Goal: Use online tool/utility

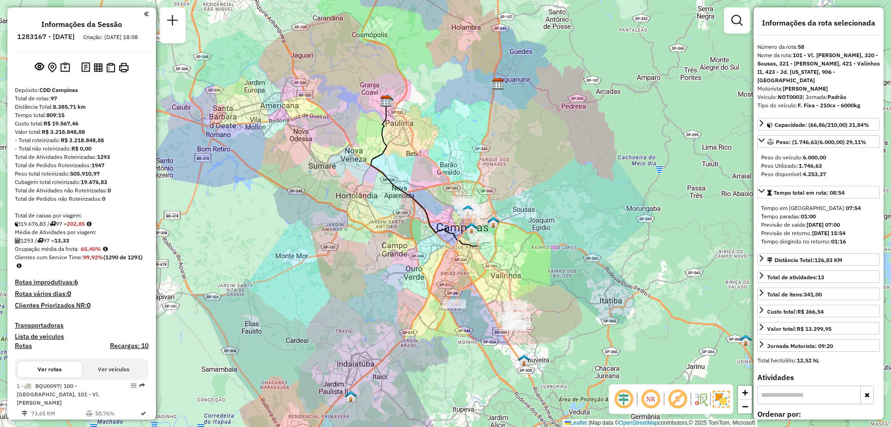
select select "**********"
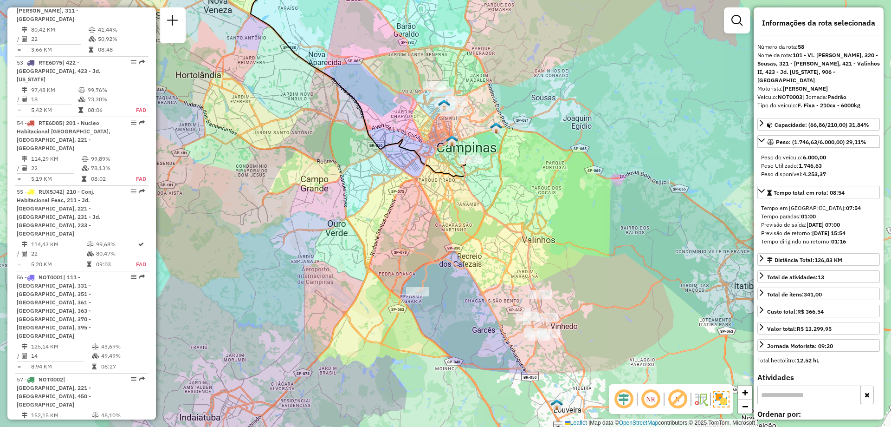
drag, startPoint x: 477, startPoint y: 168, endPoint x: 486, endPoint y: 175, distance: 11.1
click at [486, 175] on div "Janela de atendimento Grade de atendimento Capacidade Transportadoras Veículos …" at bounding box center [445, 213] width 891 height 427
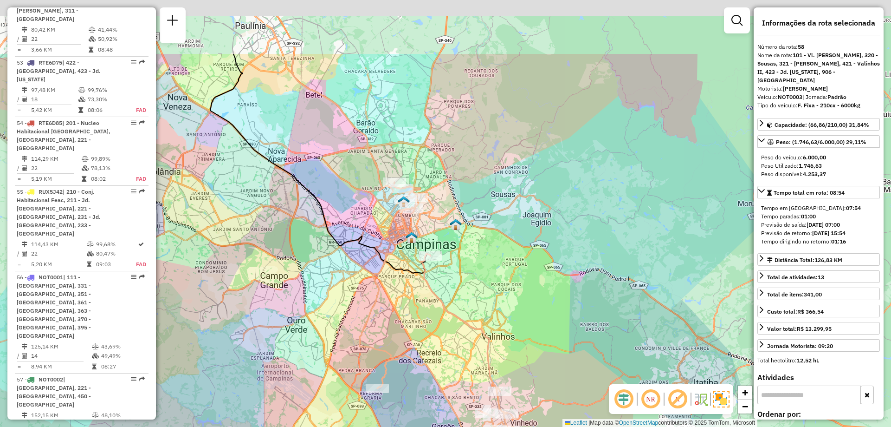
drag, startPoint x: 425, startPoint y: 116, endPoint x: 386, endPoint y: 220, distance: 111.0
click at [386, 220] on div "Janela de atendimento Grade de atendimento Capacidade Transportadoras Veículos …" at bounding box center [445, 213] width 891 height 427
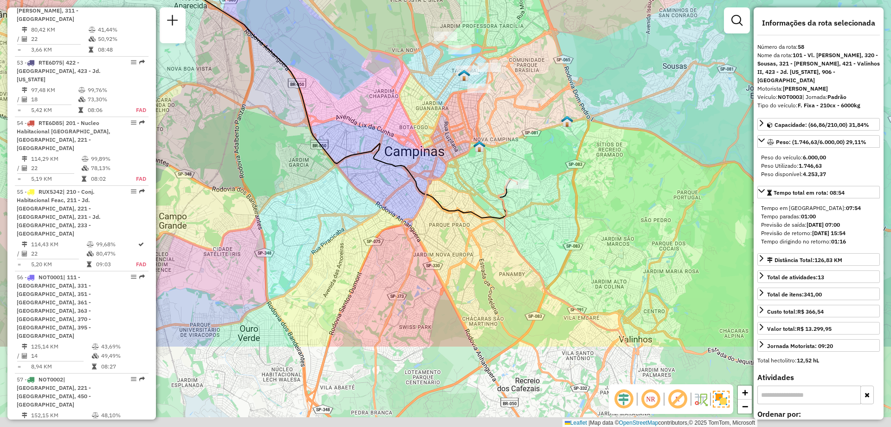
drag, startPoint x: 493, startPoint y: 246, endPoint x: 530, endPoint y: 121, distance: 130.7
click at [530, 121] on div "Janela de atendimento Grade de atendimento Capacidade Transportadoras Veículos …" at bounding box center [445, 213] width 891 height 427
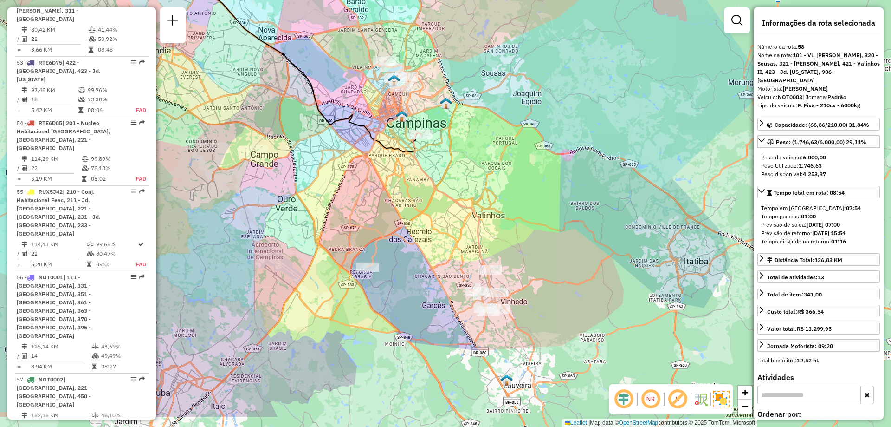
drag, startPoint x: 615, startPoint y: 244, endPoint x: 499, endPoint y: 191, distance: 127.9
click at [499, 191] on div "Janela de atendimento Grade de atendimento Capacidade Transportadoras Veículos …" at bounding box center [445, 213] width 891 height 427
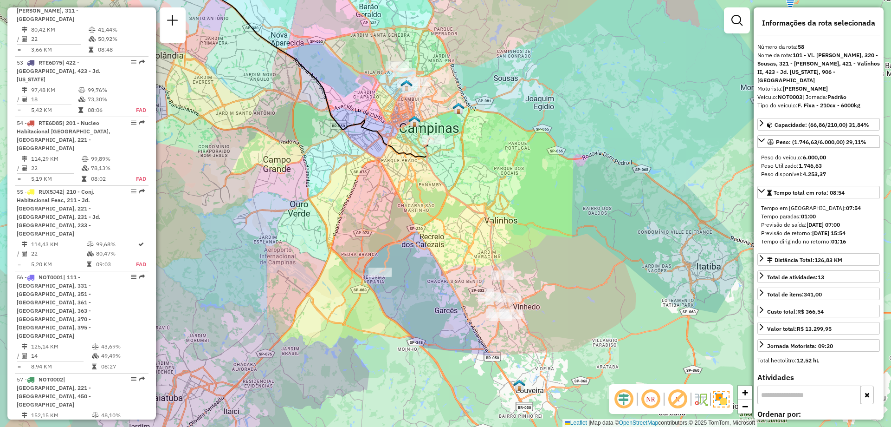
drag, startPoint x: 442, startPoint y: 162, endPoint x: 468, endPoint y: 173, distance: 28.3
click at [468, 173] on div "Janela de atendimento Grade de atendimento Capacidade Transportadoras Veículos …" at bounding box center [445, 213] width 891 height 427
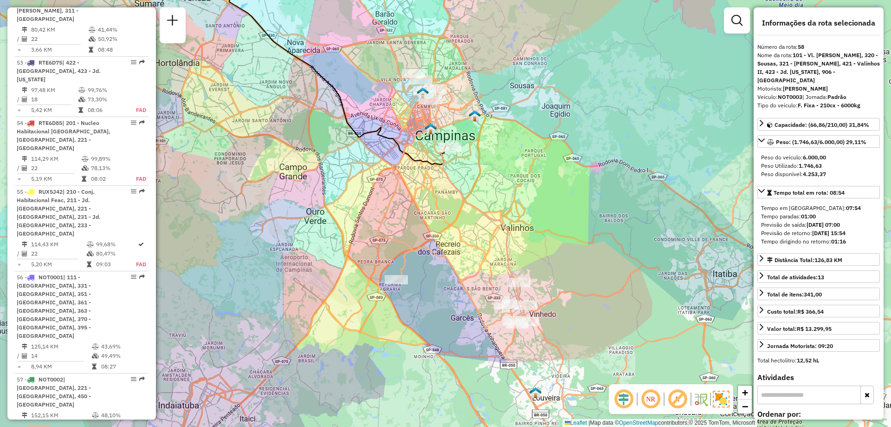
drag, startPoint x: 319, startPoint y: 156, endPoint x: 275, endPoint y: 0, distance: 161.9
click at [319, 156] on div "Janela de atendimento Grade de atendimento Capacidade Transportadoras Veículos …" at bounding box center [445, 213] width 891 height 427
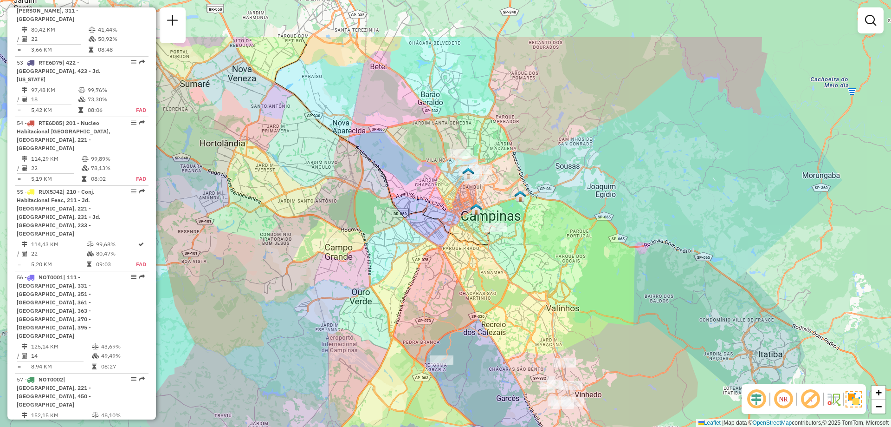
drag, startPoint x: 458, startPoint y: 151, endPoint x: 481, endPoint y: 232, distance: 84.0
click at [481, 232] on icon at bounding box center [498, 282] width 149 height 256
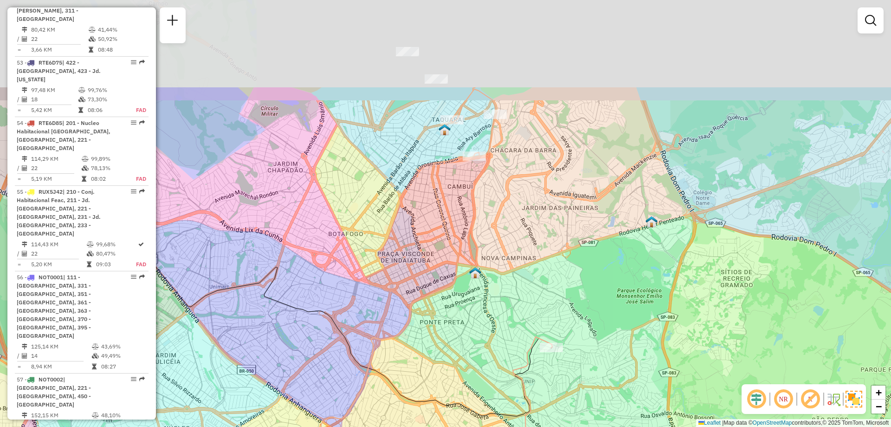
drag, startPoint x: 420, startPoint y: 122, endPoint x: 433, endPoint y: 252, distance: 130.6
click at [433, 252] on div "Janela de atendimento Grade de atendimento Capacidade Transportadoras Veículos …" at bounding box center [445, 213] width 891 height 427
